Goal: Information Seeking & Learning: Learn about a topic

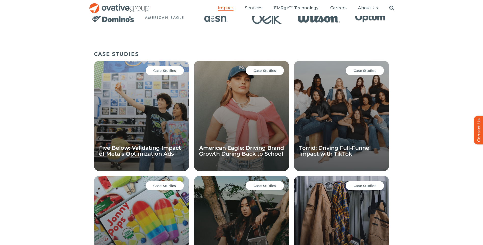
click at [258, 71] on span "Case Studies" at bounding box center [265, 70] width 23 height 4
click at [249, 148] on link "American Eagle: Driving Brand Growth During Back to School" at bounding box center [241, 151] width 85 height 12
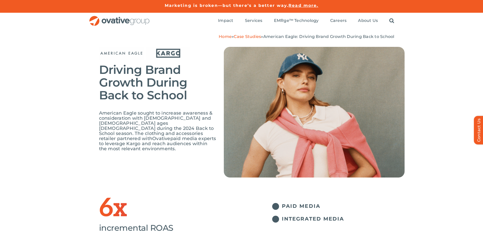
click at [167, 52] on img at bounding box center [168, 53] width 45 height 13
click at [194, 53] on div at bounding box center [175, 53] width 59 height 13
